Goal: Transaction & Acquisition: Book appointment/travel/reservation

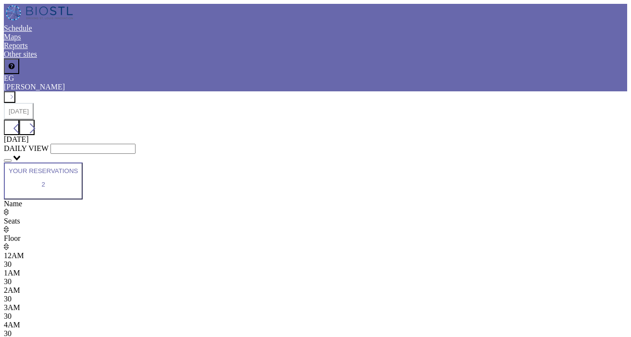
scroll to position [0, 423]
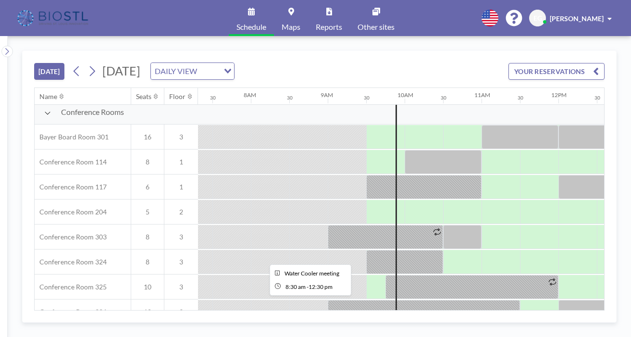
scroll to position [250, 563]
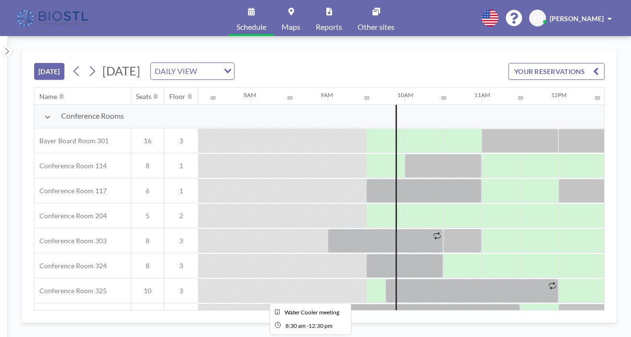
click at [301, 329] on div at bounding box center [443, 341] width 308 height 24
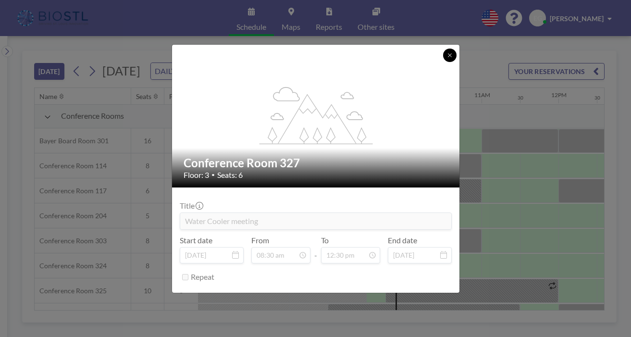
click at [447, 58] on icon at bounding box center [450, 55] width 6 height 6
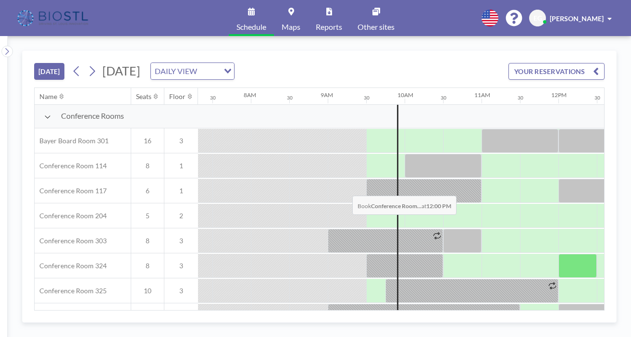
click at [559, 254] on div at bounding box center [578, 266] width 38 height 24
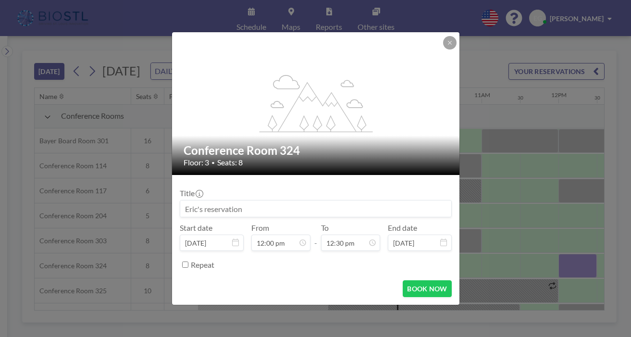
click at [298, 201] on input at bounding box center [315, 209] width 271 height 16
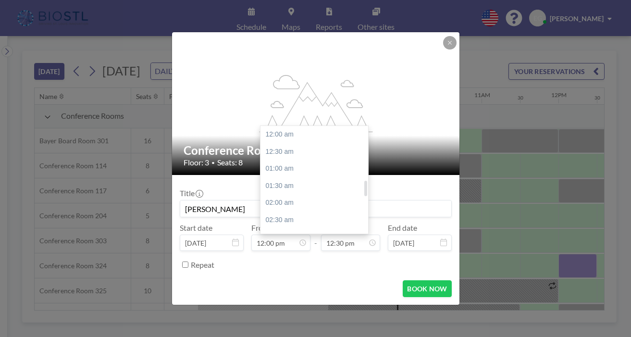
scroll to position [384, 0]
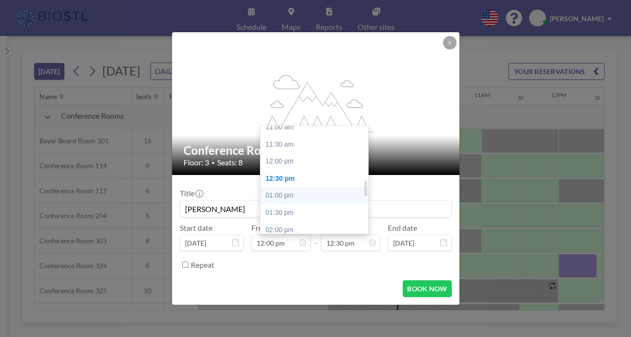
type input "Gulve"
click at [290, 187] on div "01:00 pm" at bounding box center [315, 195] width 108 height 17
type input "01:00 pm"
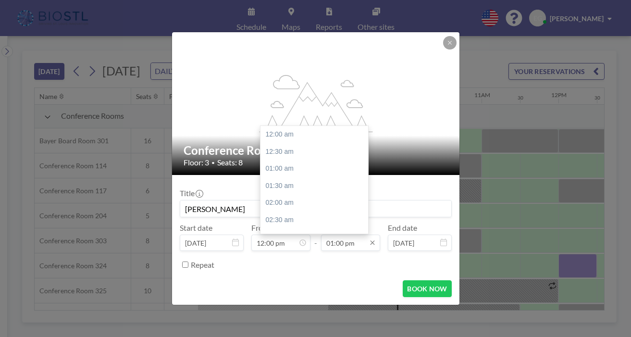
scroll to position [399, 0]
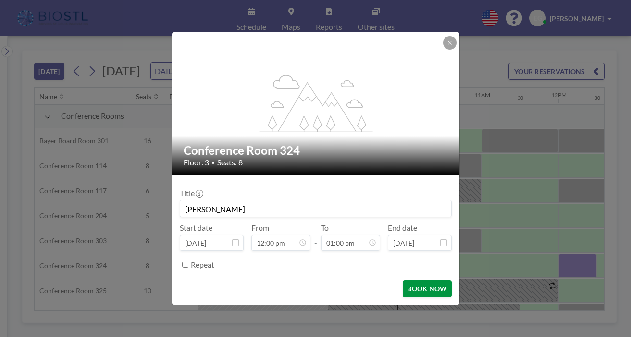
click at [405, 280] on button "BOOK NOW" at bounding box center [427, 288] width 49 height 17
